Goal: Task Accomplishment & Management: Complete application form

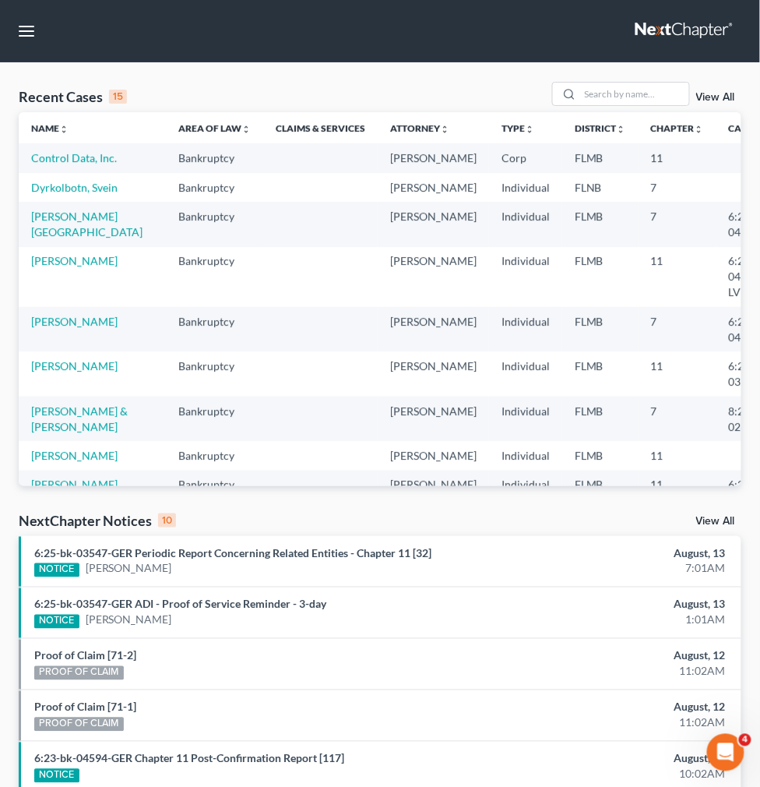
click at [0, 0] on link "New Case" at bounding box center [0, 0] width 0 height 0
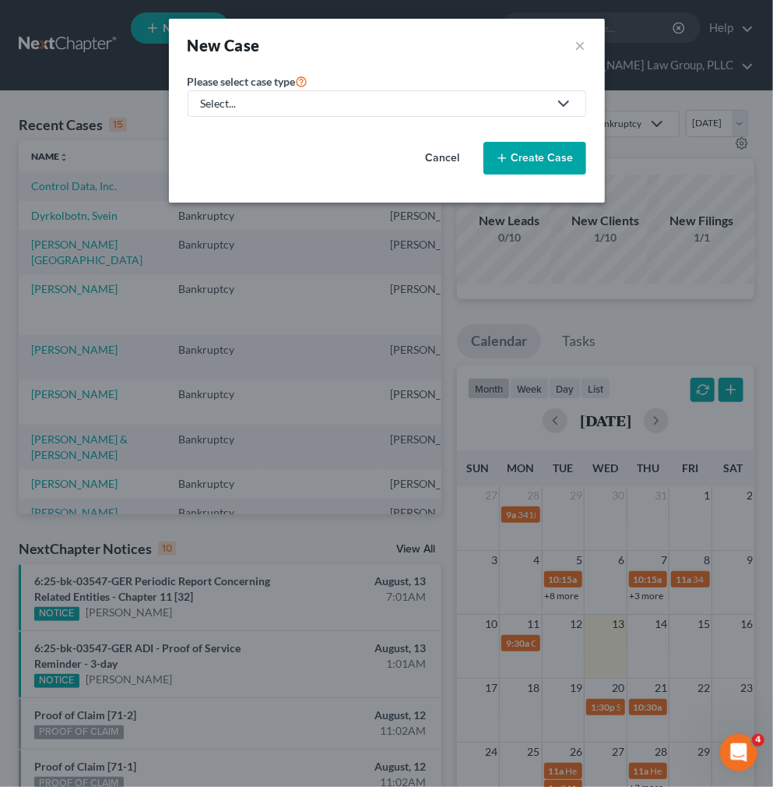
click at [360, 99] on div "Select..." at bounding box center [374, 104] width 347 height 16
click at [238, 134] on div "Bankruptcy" at bounding box center [230, 135] width 56 height 16
select select "15"
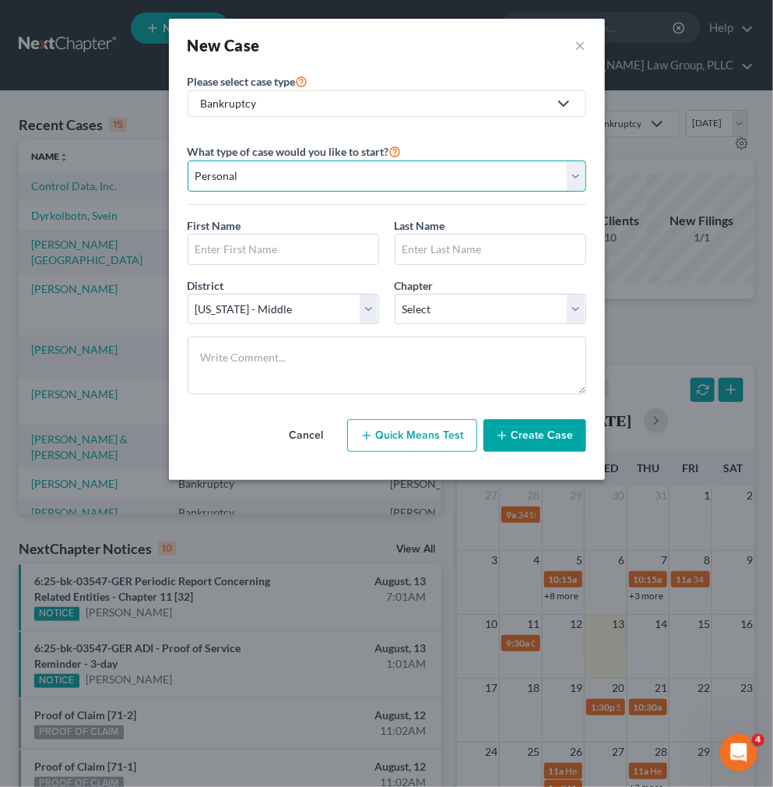
click at [251, 184] on select "Personal Business" at bounding box center [387, 175] width 399 height 31
click at [188, 160] on select "Personal Business" at bounding box center [387, 175] width 399 height 31
click at [248, 266] on div "First Name * Last Name *" at bounding box center [387, 247] width 414 height 60
click at [248, 254] on input "text" at bounding box center [283, 249] width 190 height 30
drag, startPoint x: 257, startPoint y: 241, endPoint x: 115, endPoint y: 270, distance: 144.6
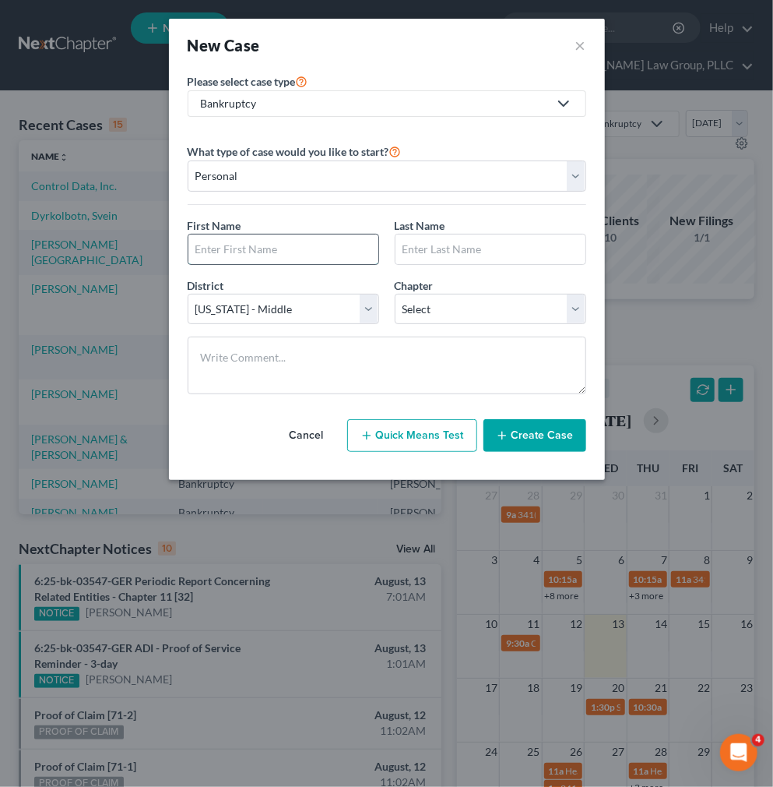
click at [257, 241] on input "text" at bounding box center [283, 249] width 190 height 30
paste input "Charan"
type input "Charan"
click at [454, 224] on div "Last Name *" at bounding box center [490, 241] width 207 height 48
click at [454, 242] on input "text" at bounding box center [491, 249] width 190 height 30
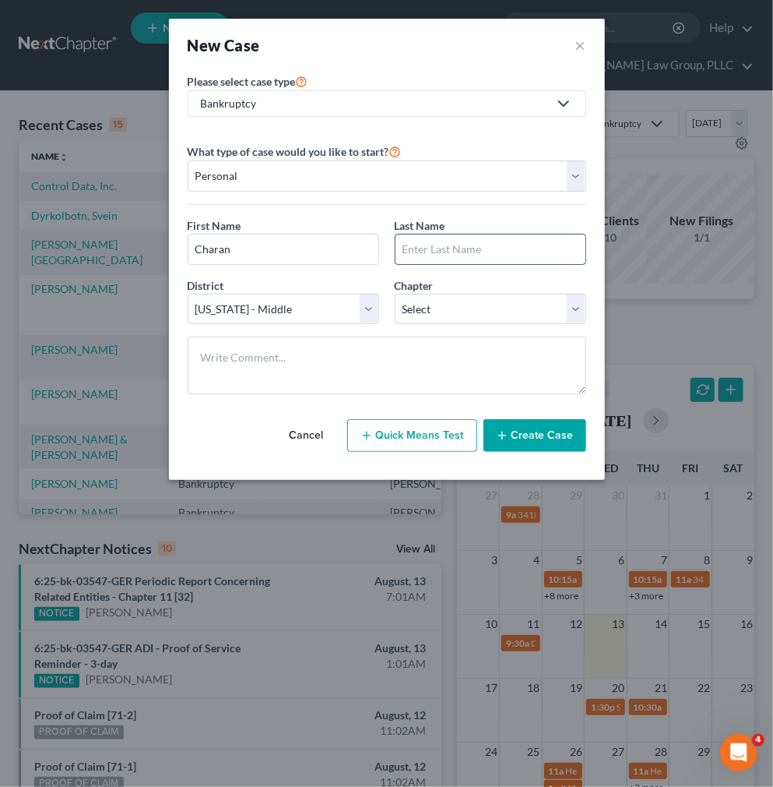
paste input "[PERSON_NAME]"
type input "[PERSON_NAME]"
click at [440, 323] on select "Select 7 11 12 13" at bounding box center [491, 309] width 192 height 31
select select "1"
click at [395, 294] on select "Select 7 11 12 13" at bounding box center [491, 309] width 192 height 31
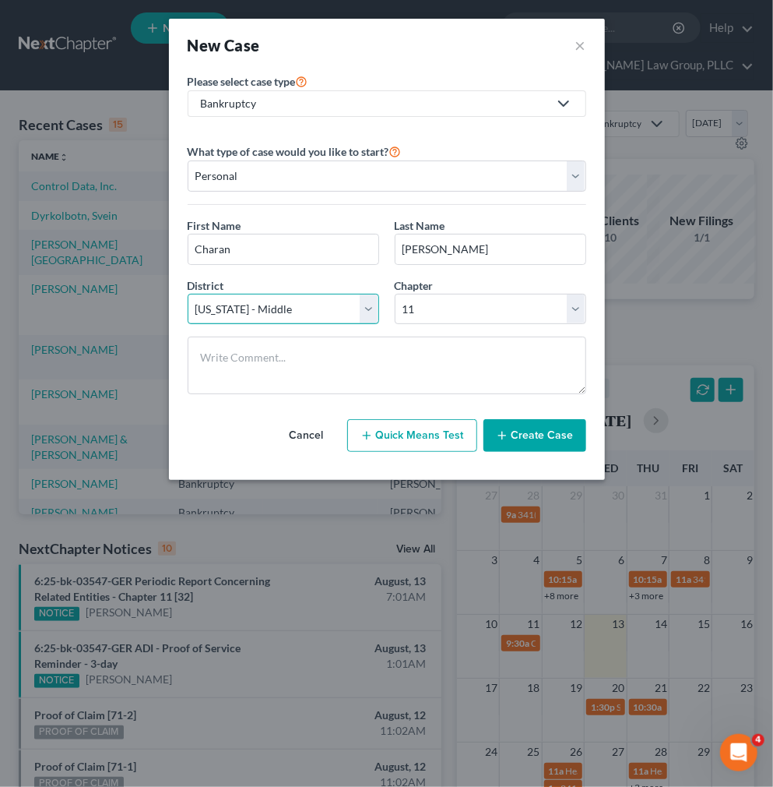
click at [301, 316] on select "Select [US_STATE] - [GEOGRAPHIC_DATA] [US_STATE] - [GEOGRAPHIC_DATA][US_STATE] …" at bounding box center [284, 309] width 192 height 31
click at [564, 450] on button "Create Case" at bounding box center [535, 435] width 103 height 33
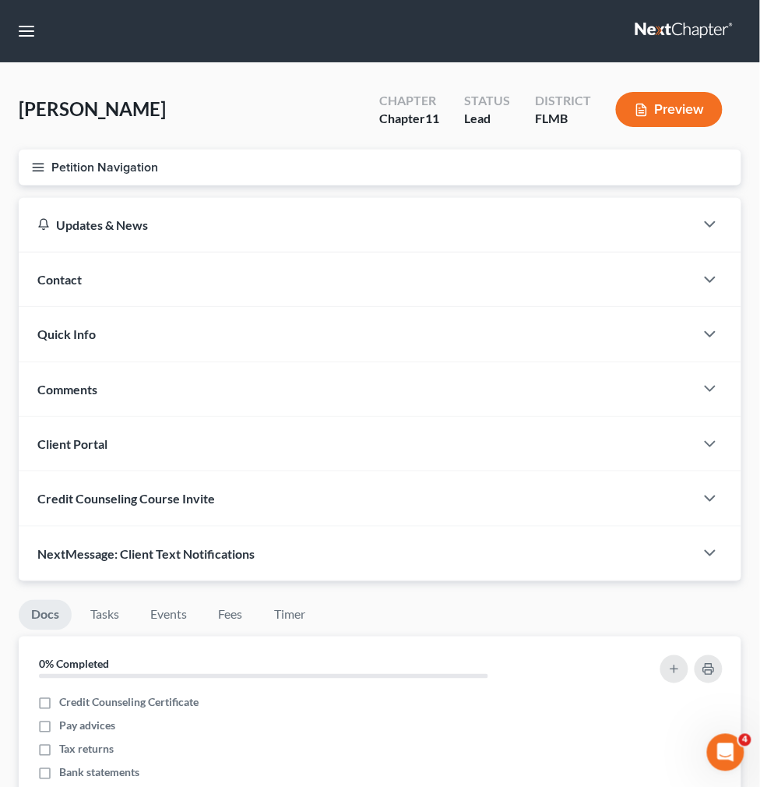
click at [363, 270] on div "Contact" at bounding box center [357, 279] width 676 height 54
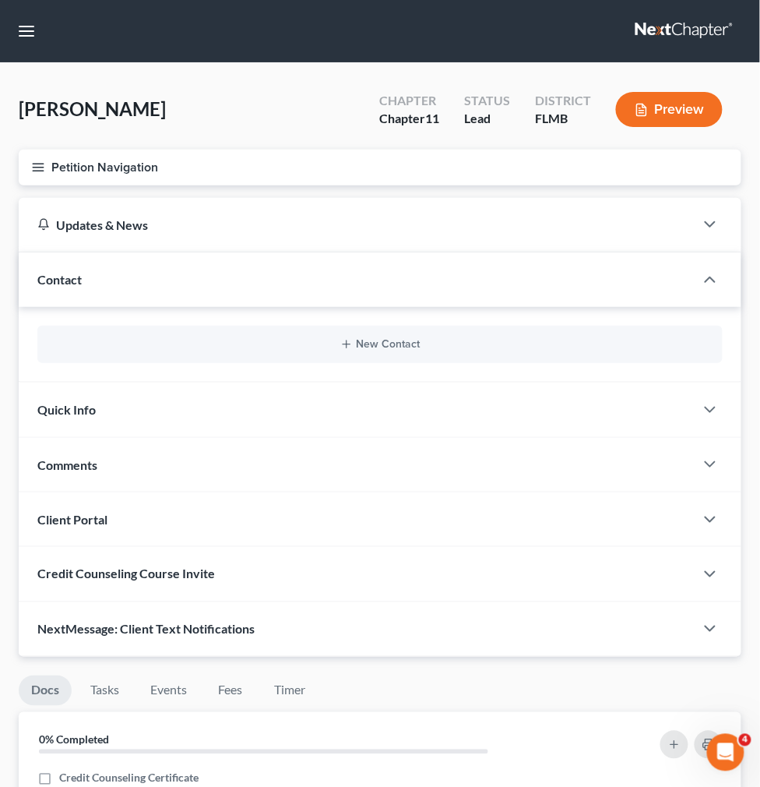
click at [355, 326] on div "New Contact" at bounding box center [379, 344] width 685 height 37
click at [495, 332] on div "New Contact" at bounding box center [379, 344] width 685 height 37
click at [0, 0] on span "Credit Report" at bounding box center [0, 0] width 0 height 0
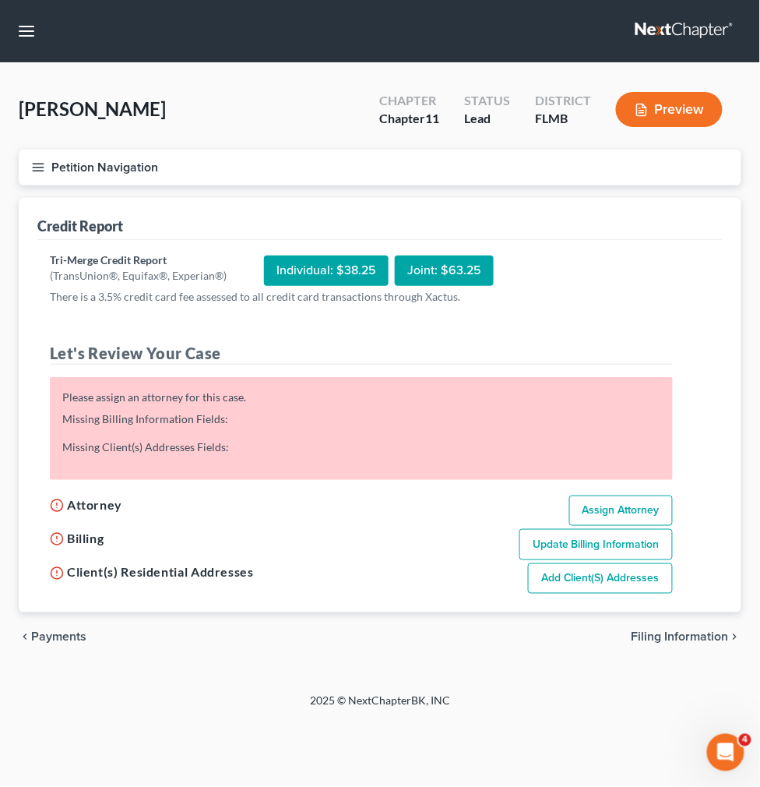
click at [0, 0] on span "Case Dashboard" at bounding box center [0, 0] width 0 height 0
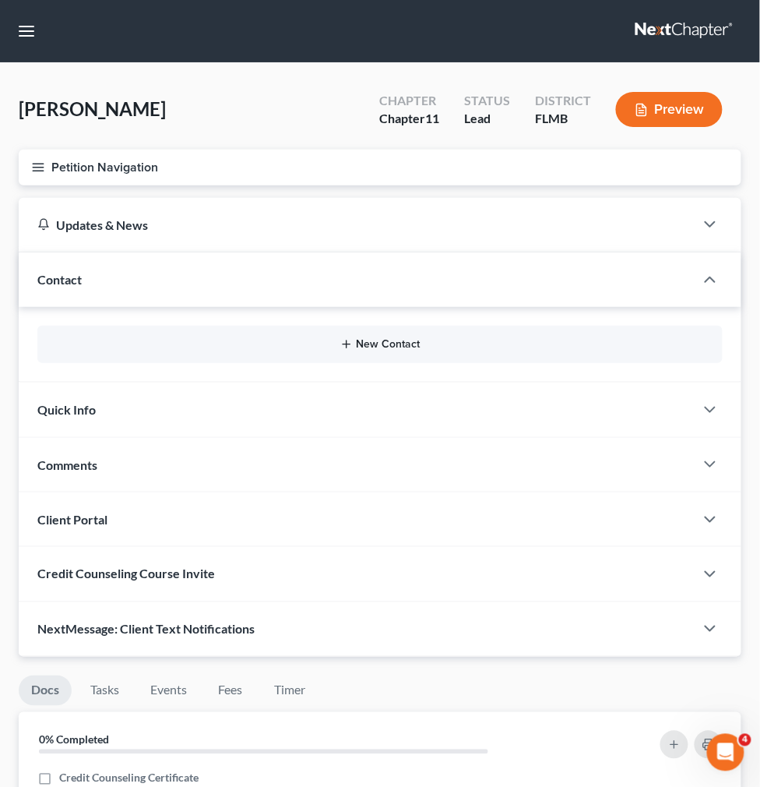
click at [512, 338] on button "New Contact" at bounding box center [380, 344] width 660 height 12
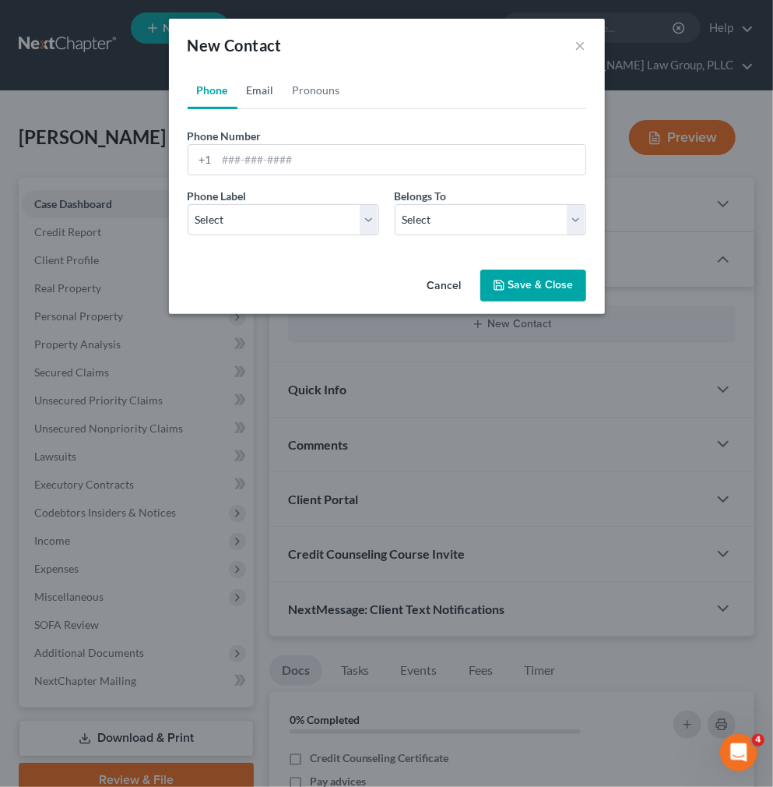
click at [275, 90] on link "Email" at bounding box center [261, 90] width 46 height 37
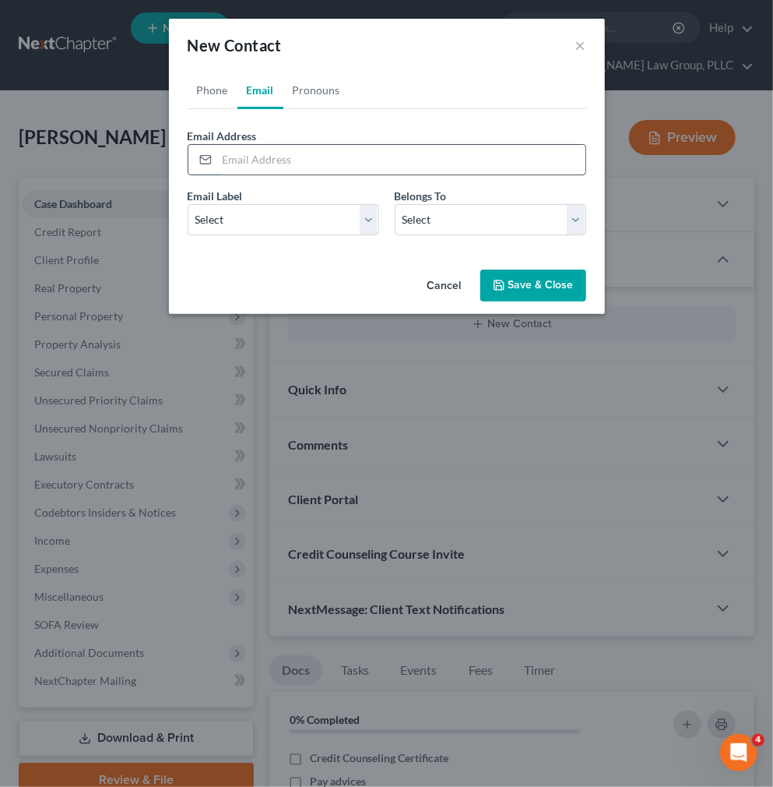
click at [283, 171] on input "email" at bounding box center [401, 160] width 368 height 30
paste input "[EMAIL_ADDRESS][DOMAIN_NAME]"
type input "[EMAIL_ADDRESS][DOMAIN_NAME]"
click at [498, 222] on select "Select Client Other" at bounding box center [491, 219] width 192 height 31
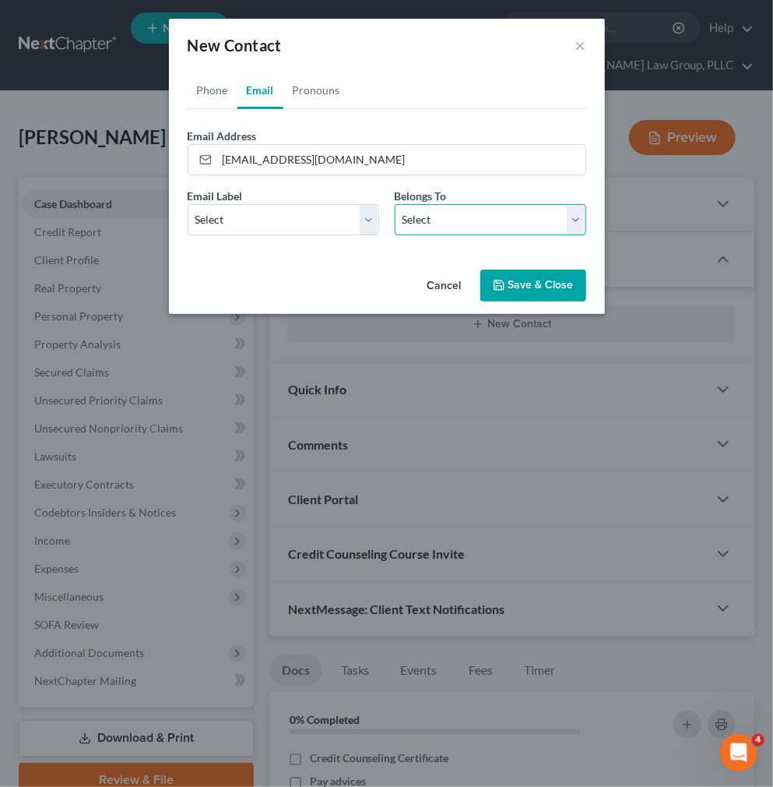
select select "0"
click at [395, 204] on select "Select Client Other" at bounding box center [491, 219] width 192 height 31
click at [519, 286] on button "Save & Close" at bounding box center [534, 285] width 106 height 33
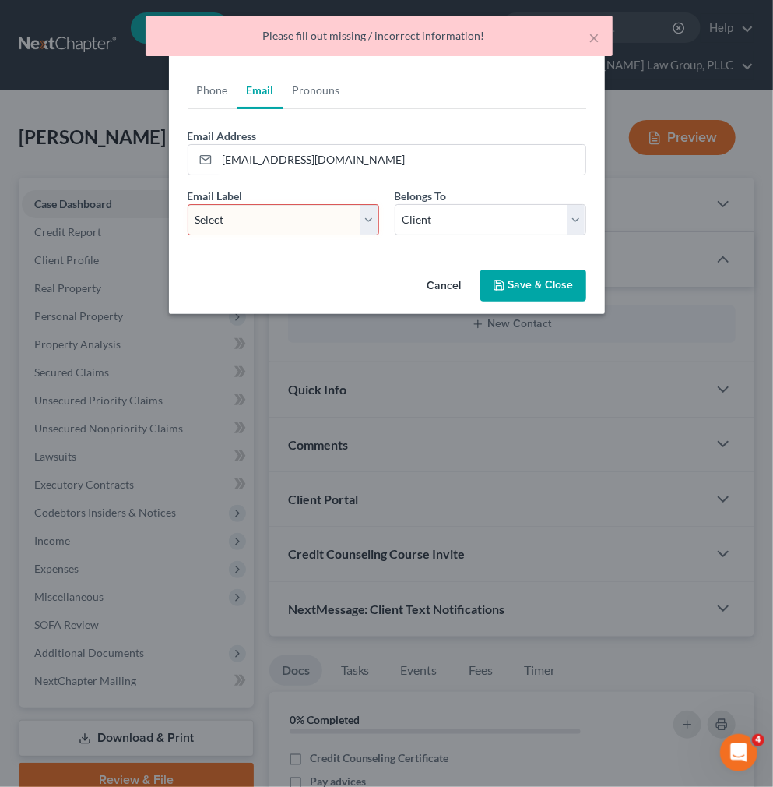
click at [338, 234] on select "Select Home Work Other" at bounding box center [284, 219] width 192 height 31
select select "0"
click at [188, 204] on select "Select Home Work Other" at bounding box center [284, 219] width 192 height 31
click at [570, 277] on button "Save & Close" at bounding box center [534, 285] width 106 height 33
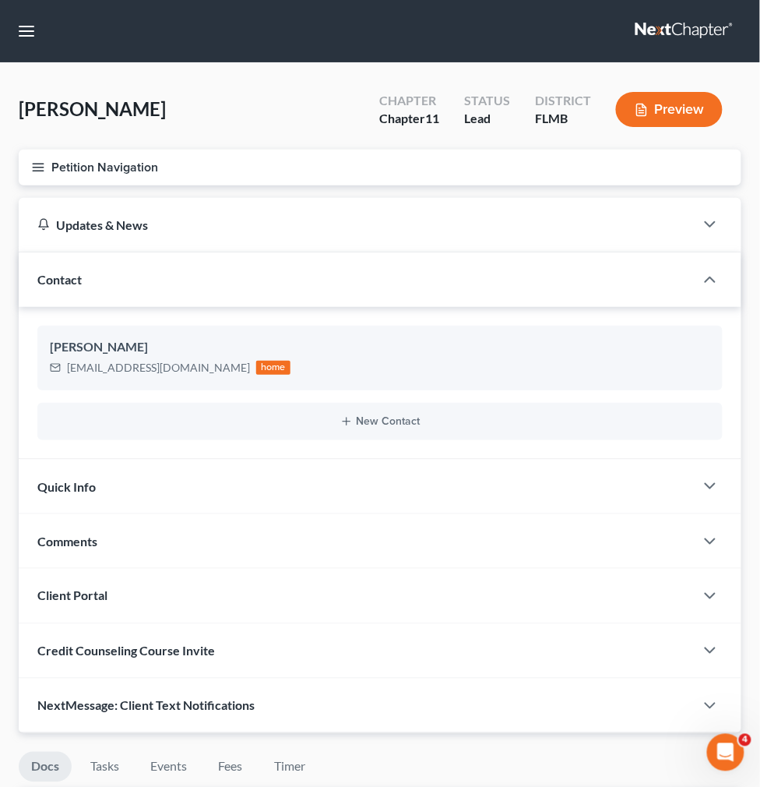
click at [322, 125] on div "[PERSON_NAME] Upgraded Chapter Chapter 11 Status Lead District [GEOGRAPHIC_DATA…" at bounding box center [380, 116] width 723 height 68
click at [406, 268] on div "Contact" at bounding box center [357, 279] width 676 height 54
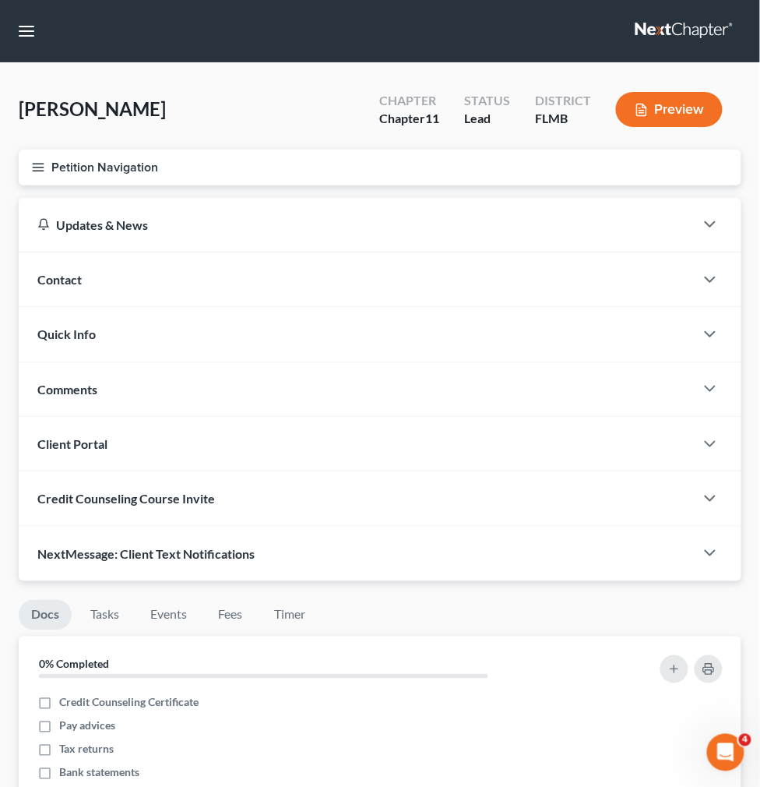
click at [354, 422] on div "Client Portal" at bounding box center [357, 444] width 676 height 54
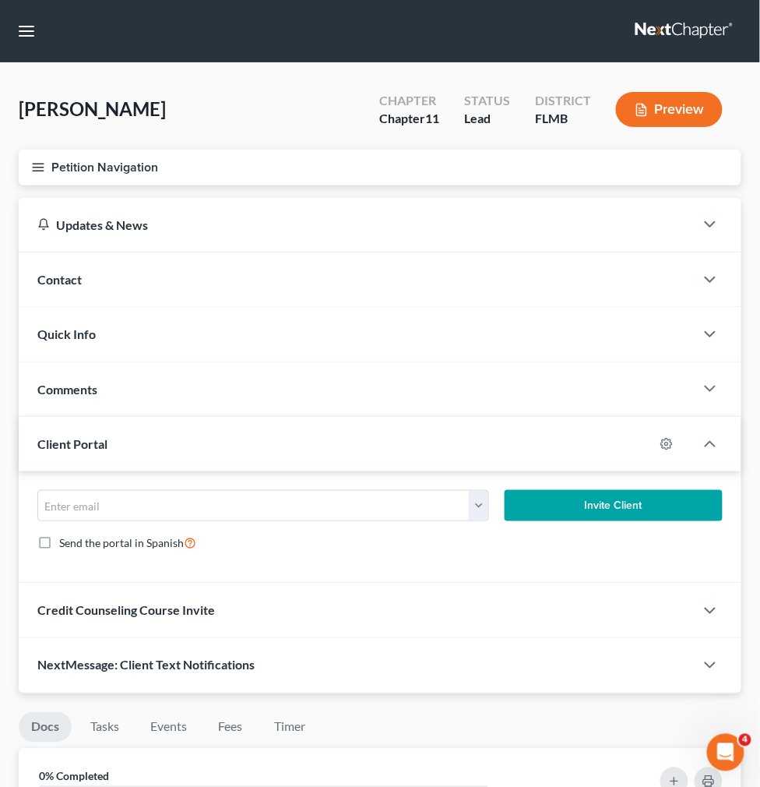
click at [215, 603] on span "Credit Counseling Course Invite" at bounding box center [126, 610] width 178 height 15
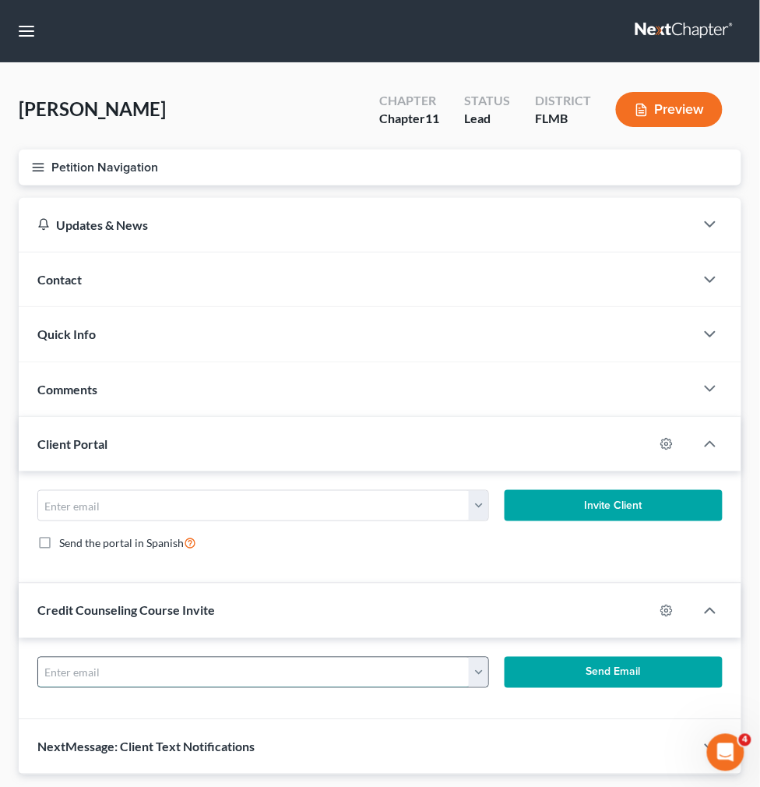
click at [439, 657] on input "text" at bounding box center [253, 672] width 431 height 30
click at [470, 657] on input "text" at bounding box center [253, 672] width 431 height 30
click at [563, 695] on div "[EMAIL_ADDRESS][DOMAIN_NAME] Send Email" at bounding box center [380, 679] width 723 height 82
click at [488, 657] on button "button" at bounding box center [478, 672] width 19 height 30
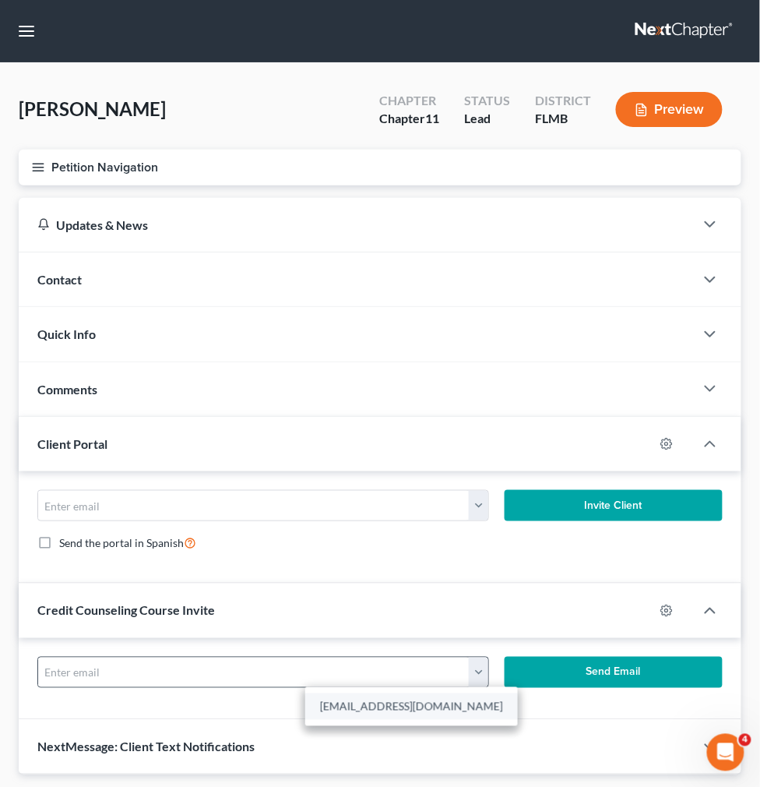
click at [518, 693] on link "[EMAIL_ADDRESS][DOMAIN_NAME]" at bounding box center [411, 706] width 213 height 26
type input "[EMAIL_ADDRESS][DOMAIN_NAME]"
